Goal: Transaction & Acquisition: Purchase product/service

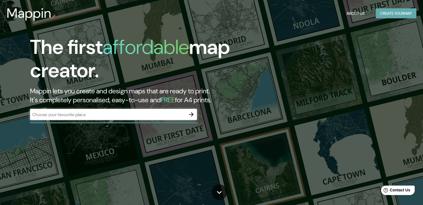
click at [382, 15] on button "Create your map" at bounding box center [396, 13] width 41 height 10
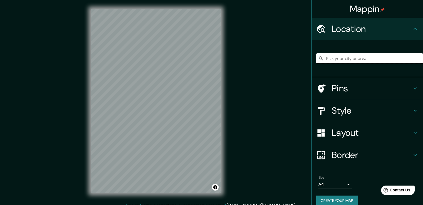
click at [344, 61] on input "Pick your city or area" at bounding box center [369, 58] width 107 height 10
click at [340, 56] on input "Pick your city or area" at bounding box center [369, 58] width 107 height 10
type input "Calle La Recolección, 45930 [GEOGRAPHIC_DATA], [GEOGRAPHIC_DATA][PERSON_NAME], …"
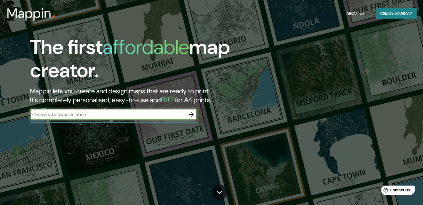
click at [131, 116] on input "text" at bounding box center [108, 114] width 156 height 6
type input "CONVENTO LA RECOLECCION"
click at [192, 115] on icon "button" at bounding box center [191, 114] width 4 height 4
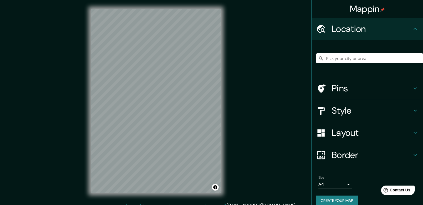
click at [228, 136] on div "© Mapbox © OpenStreetMap Improve this map" at bounding box center [156, 101] width 148 height 202
click at [412, 31] on icon at bounding box center [415, 29] width 7 height 7
click at [356, 67] on div at bounding box center [369, 58] width 107 height 28
click at [357, 59] on input "Pick your city or area" at bounding box center [369, 58] width 107 height 10
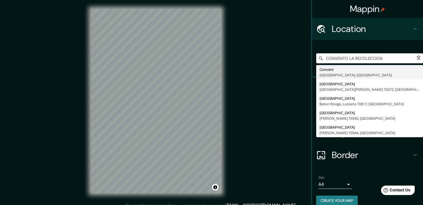
type input "[DEMOGRAPHIC_DATA], [GEOGRAPHIC_DATA], [GEOGRAPHIC_DATA]"
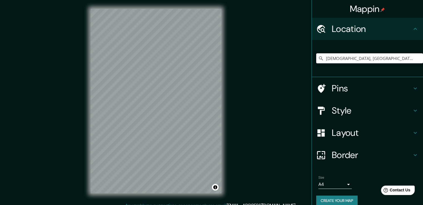
drag, startPoint x: 388, startPoint y: 56, endPoint x: 302, endPoint y: 58, distance: 86.2
click at [302, 58] on div "Mappin Location [GEOGRAPHIC_DATA], [GEOGRAPHIC_DATA], [GEOGRAPHIC_DATA] Convent…" at bounding box center [211, 105] width 423 height 211
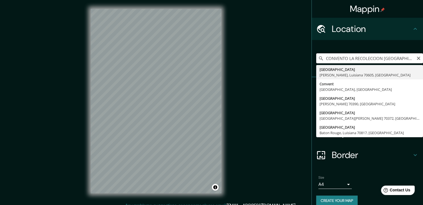
click at [380, 58] on input "CONVENTO LA RECOLECCION [GEOGRAPHIC_DATA]" at bounding box center [369, 58] width 107 height 10
type input "CONVENTO LA RECOLECCION [GEOGRAPHIC_DATA]"
click at [416, 60] on icon "Clear" at bounding box center [418, 58] width 4 height 4
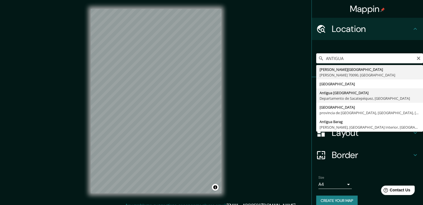
type input "[GEOGRAPHIC_DATA], [GEOGRAPHIC_DATA], [GEOGRAPHIC_DATA]"
